Goal: Information Seeking & Learning: Learn about a topic

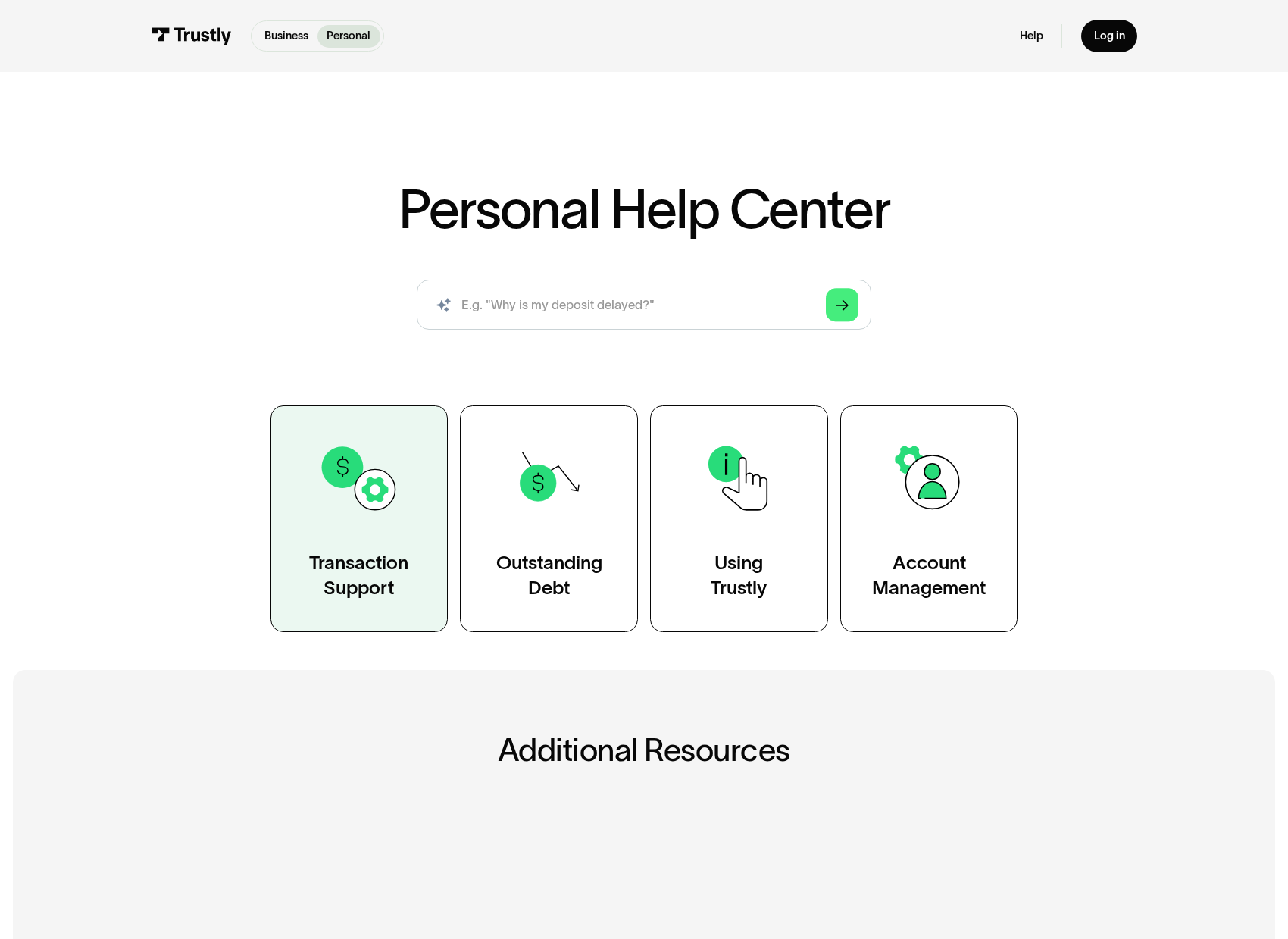
click at [362, 543] on link "Transaction Support" at bounding box center [360, 518] width 178 height 228
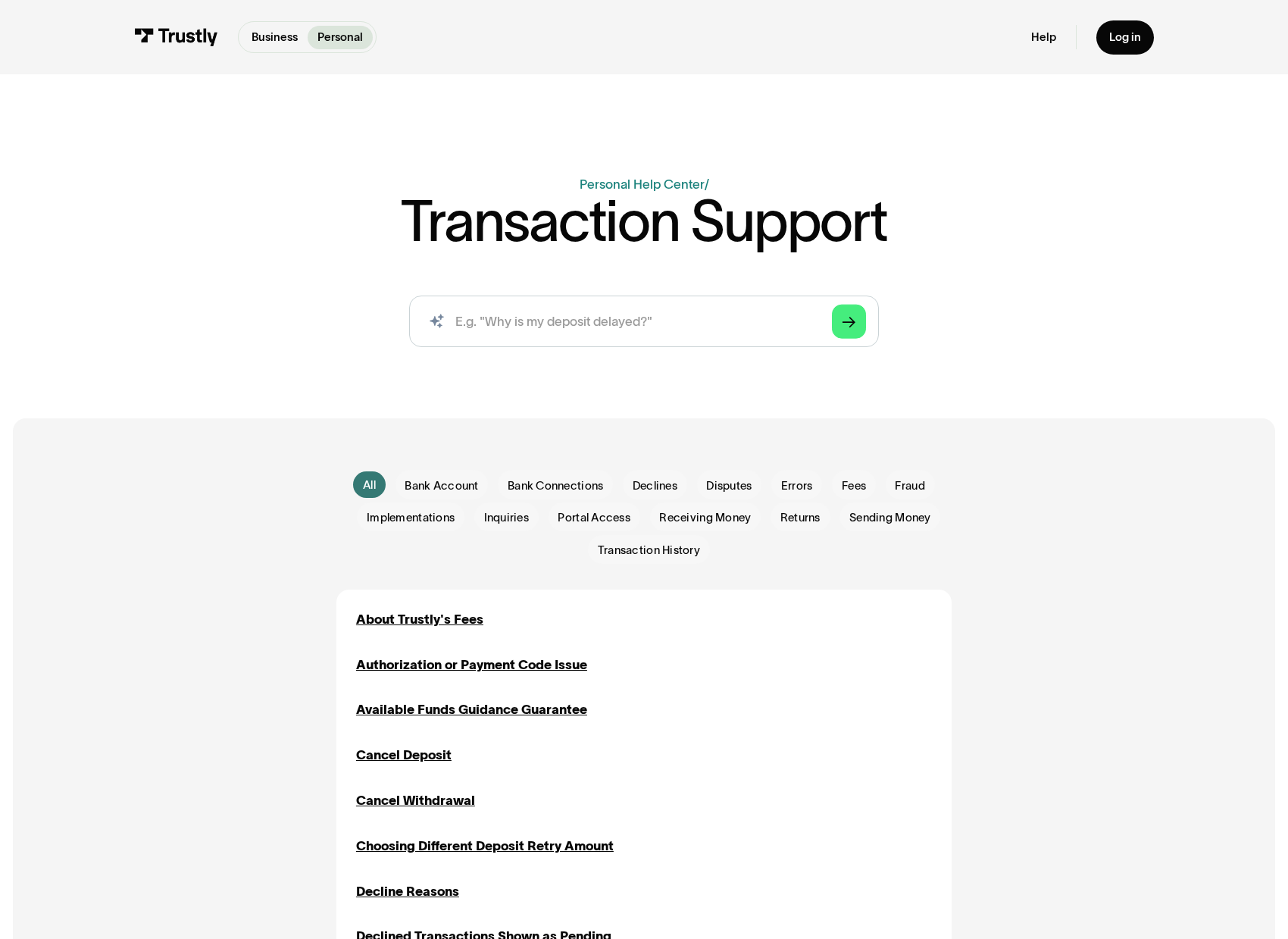
scroll to position [228, 0]
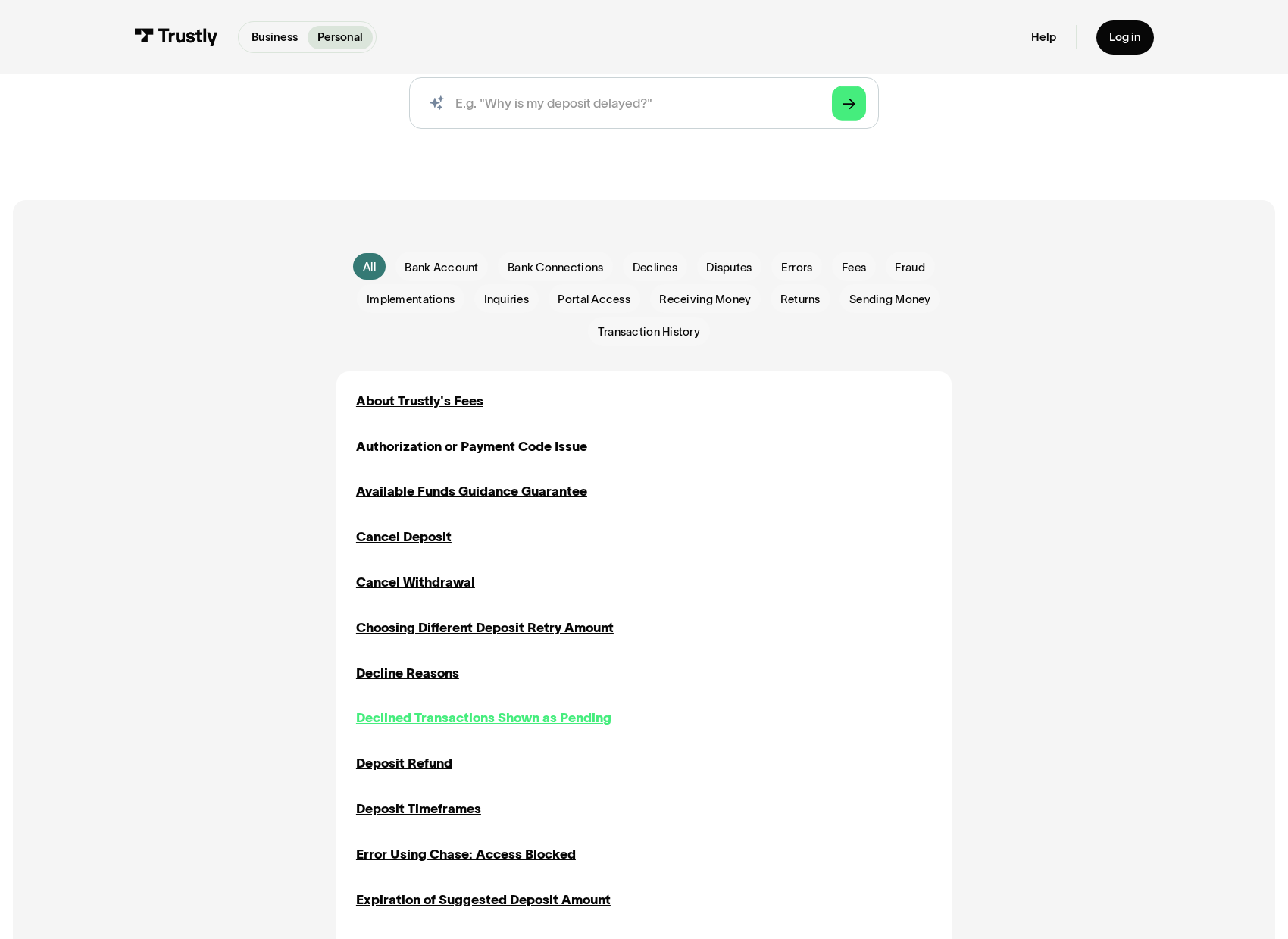
click at [438, 717] on div "Declined Transactions Shown as Pending" at bounding box center [483, 717] width 256 height 20
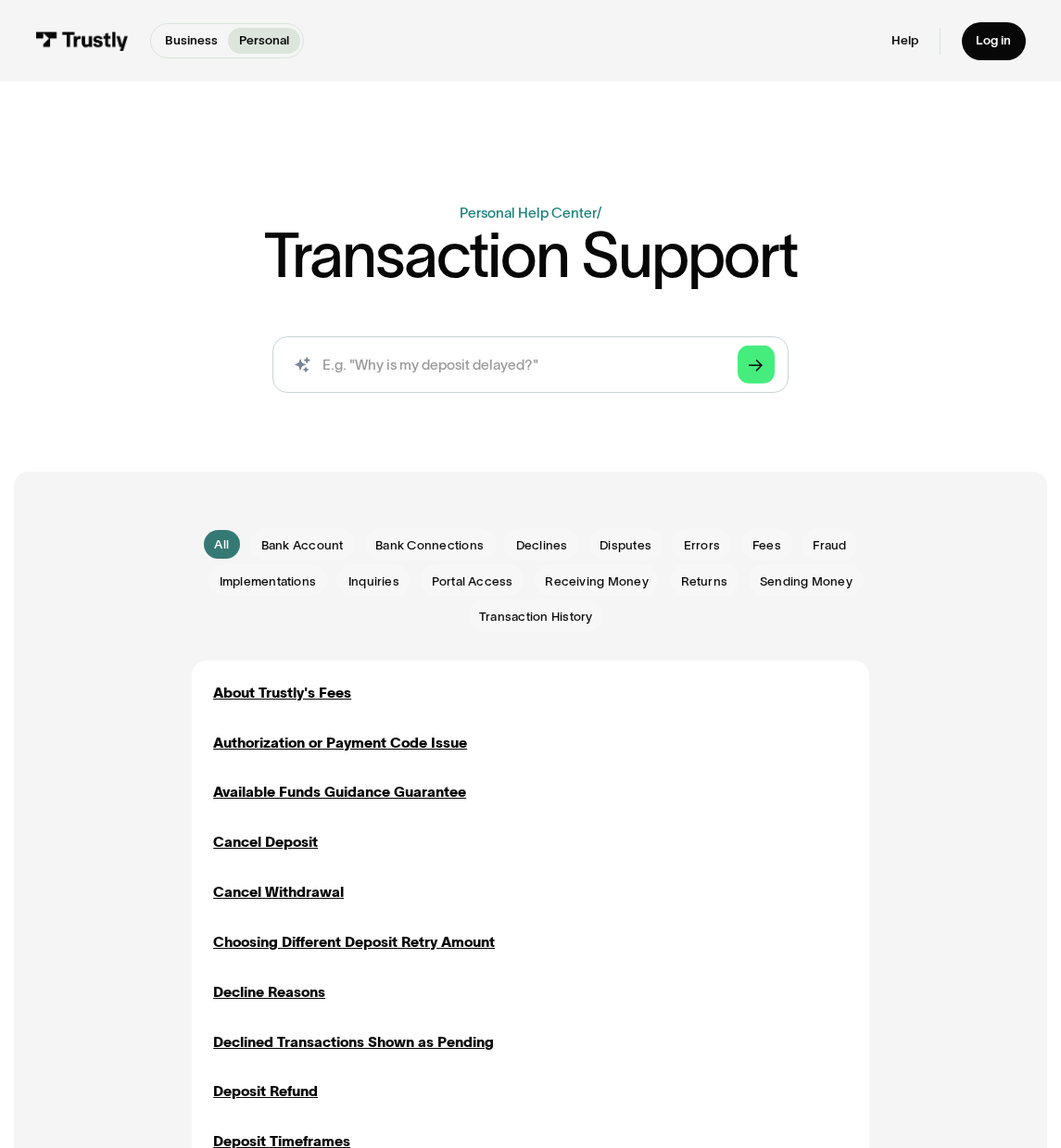
click at [268, 25] on div "Business Personal" at bounding box center [227, 40] width 155 height 35
click at [269, 34] on p "Personal" at bounding box center [264, 40] width 50 height 18
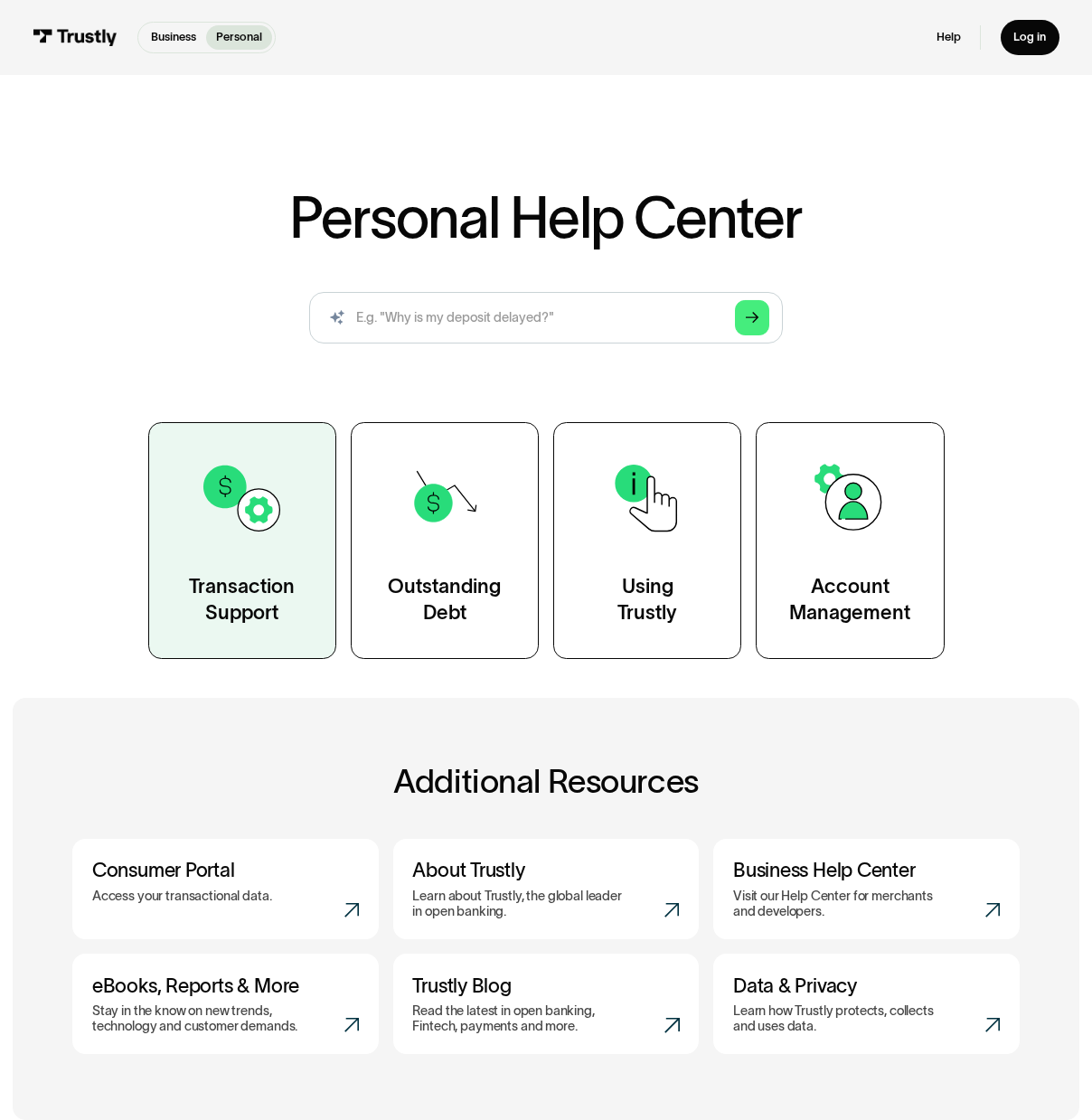
click at [277, 617] on div "Transaction Support" at bounding box center [242, 599] width 105 height 52
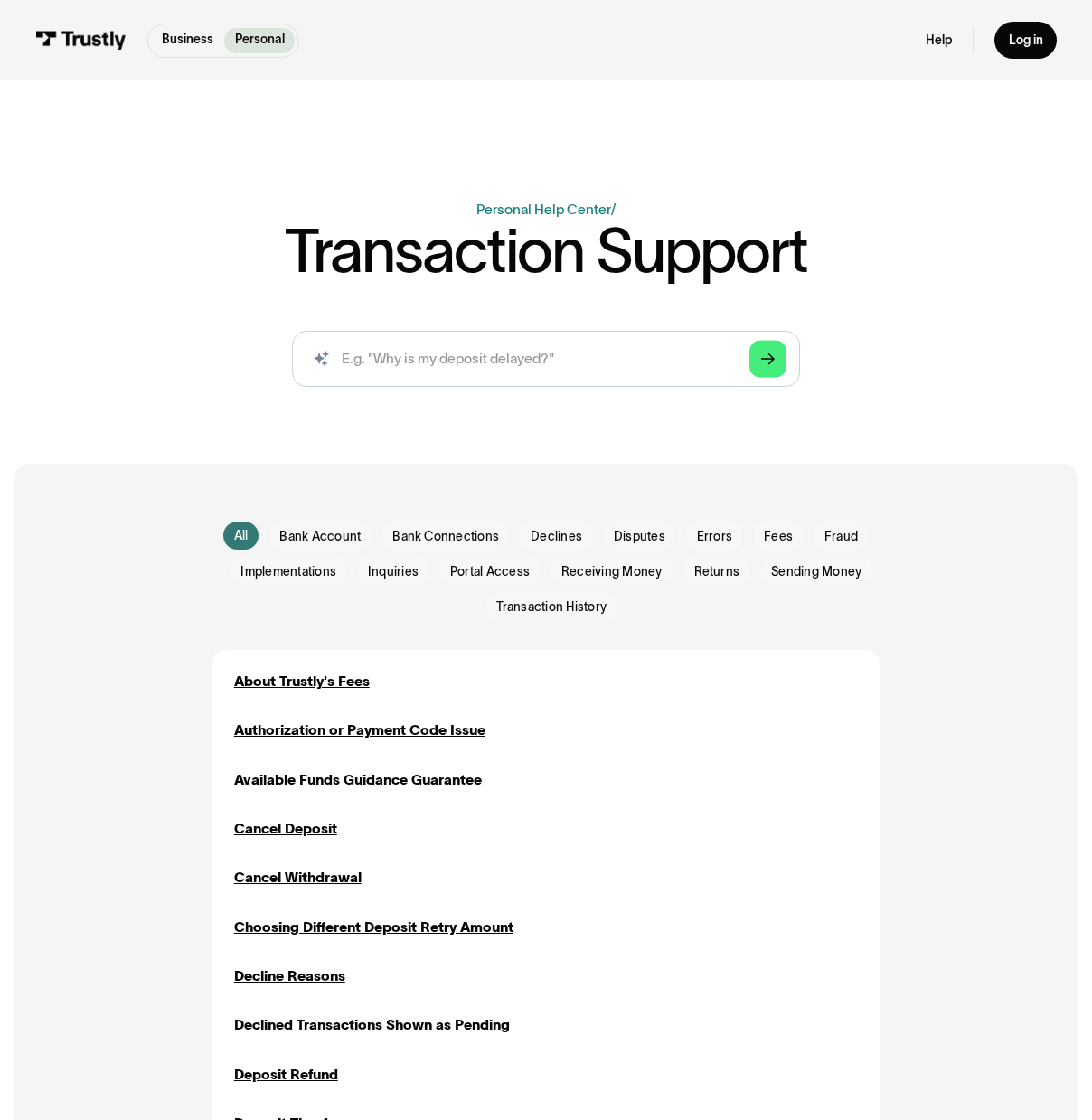
click at [660, 200] on div "Business Help Center Personal Help Center / Transaction Support AI-powered sear…" at bounding box center [546, 299] width 1016 height 201
